Goal: Contribute content

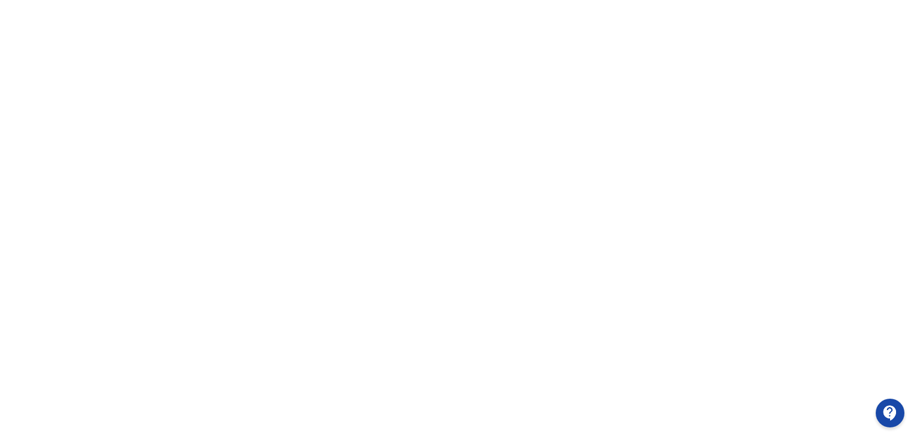
scroll to position [252, 0]
click at [888, 206] on div at bounding box center [457, 144] width 914 height 538
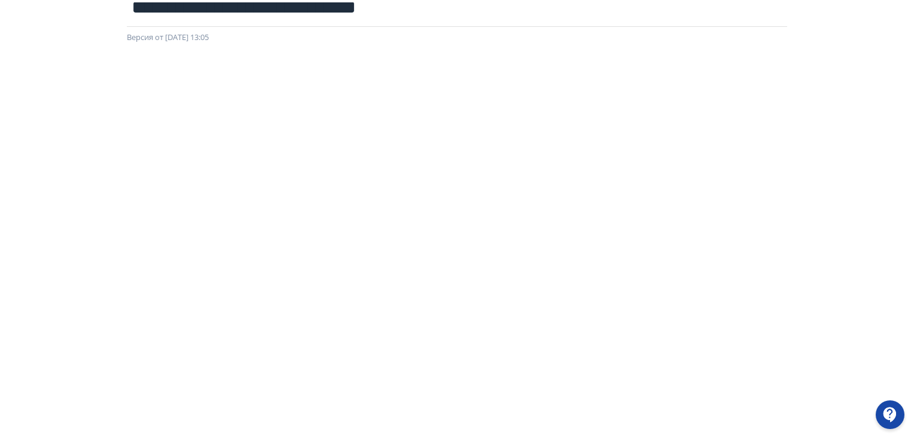
scroll to position [0, 0]
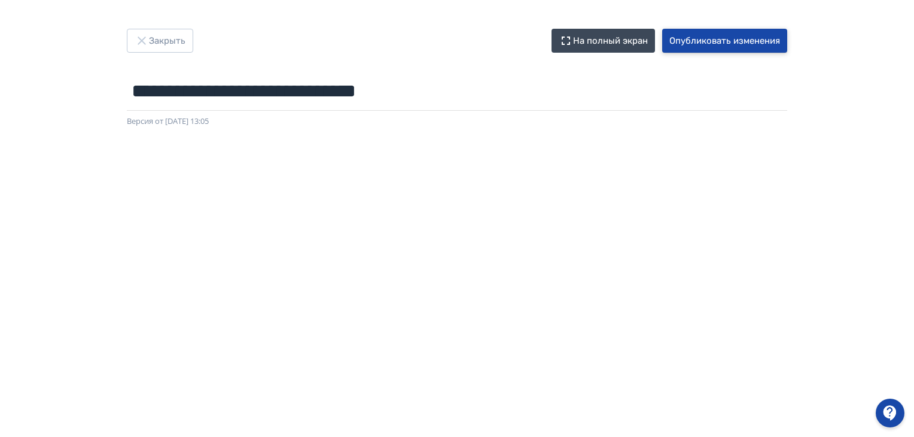
click at [739, 47] on button "Опубликовать изменения" at bounding box center [724, 41] width 125 height 24
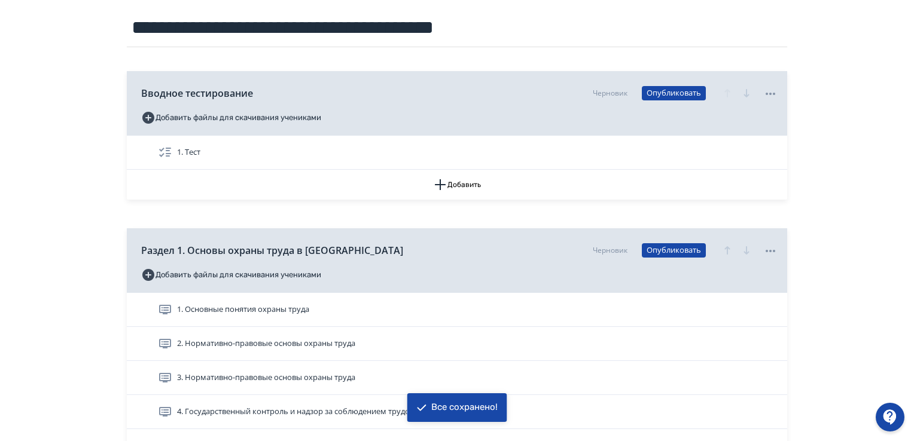
scroll to position [299, 0]
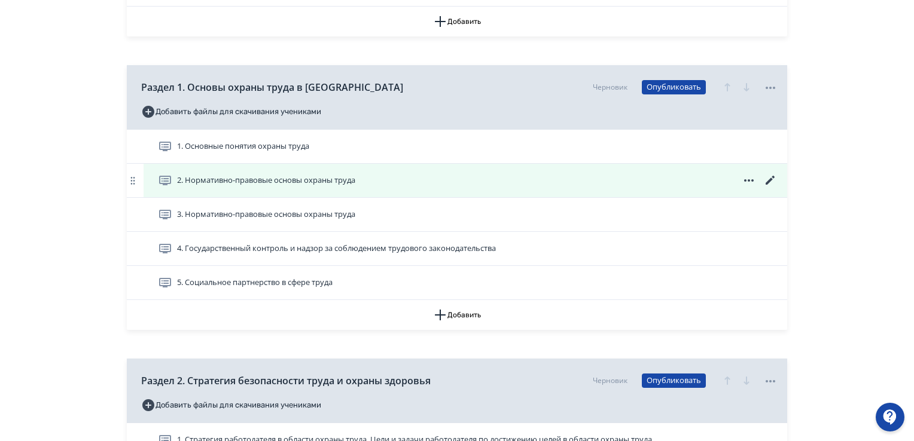
click at [767, 181] on icon at bounding box center [770, 180] width 14 height 14
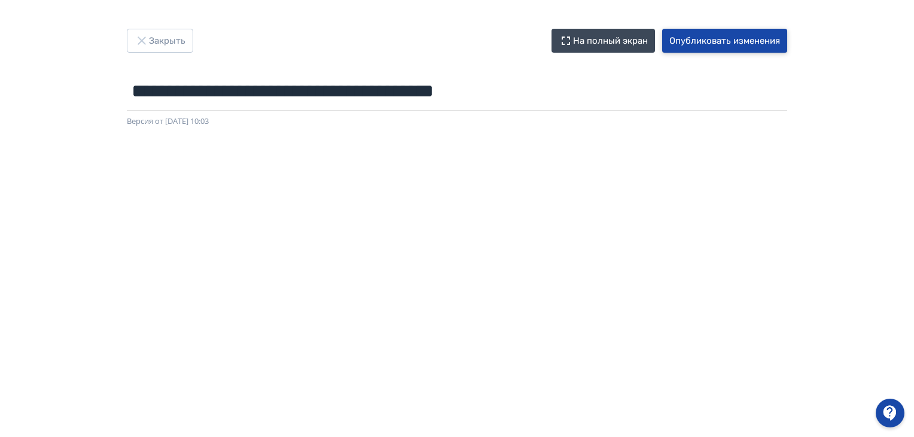
click at [701, 38] on button "Опубликовать изменения" at bounding box center [724, 41] width 125 height 24
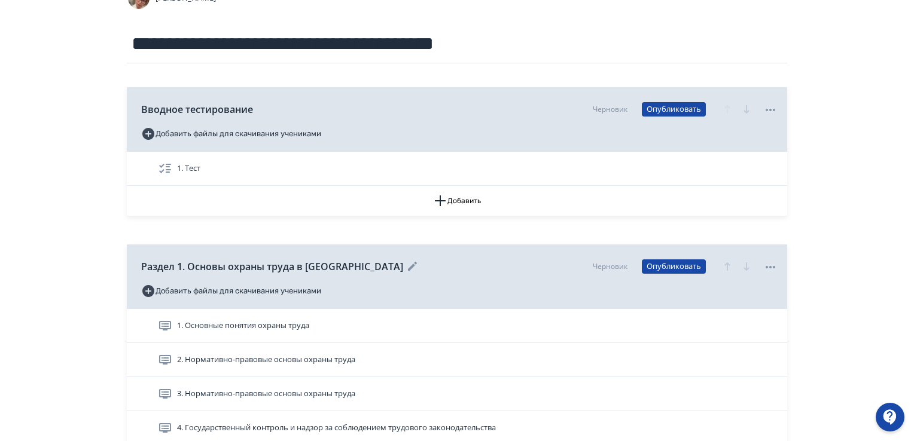
scroll to position [299, 0]
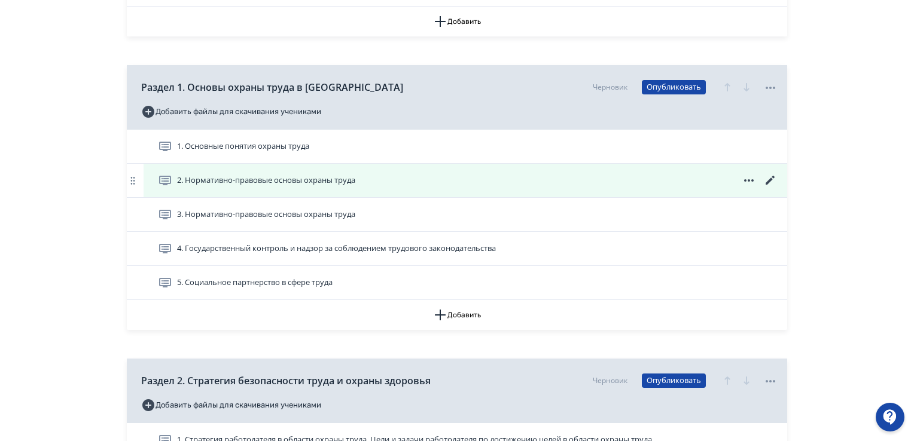
click at [768, 179] on icon at bounding box center [770, 180] width 14 height 14
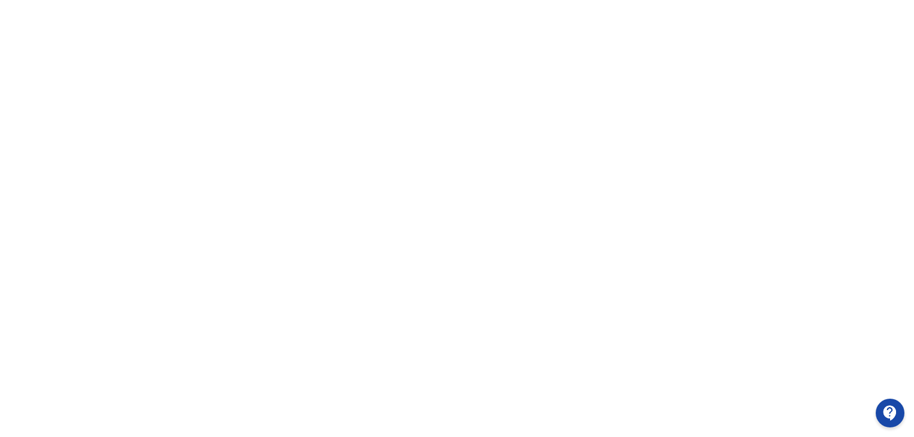
scroll to position [252, 0]
